Goal: Task Accomplishment & Management: Manage account settings

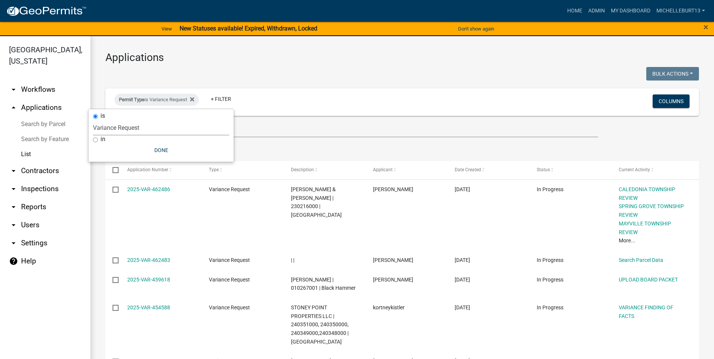
select select "3: 100"
select select "253dacdd-2dce-46fa-a212-aa06fd039a76"
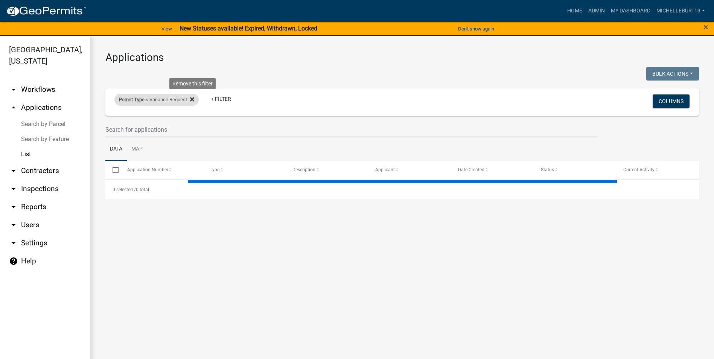
select select "3: 100"
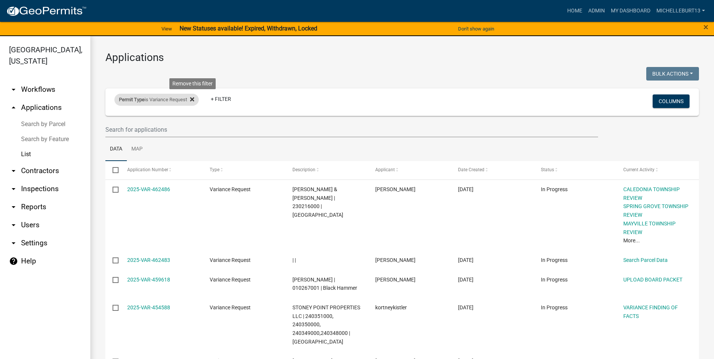
click at [192, 99] on icon at bounding box center [192, 99] width 4 height 6
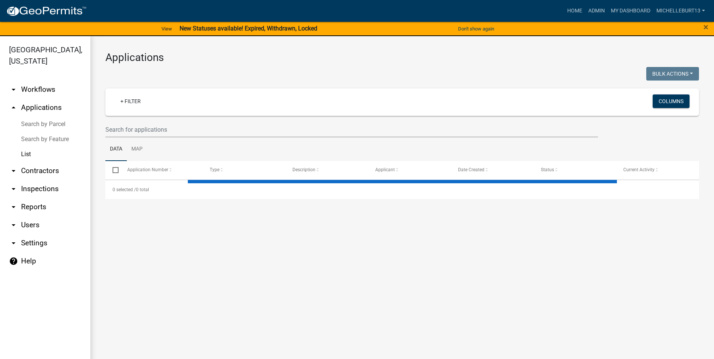
select select "3: 100"
